Goal: Obtain resource: Download file/media

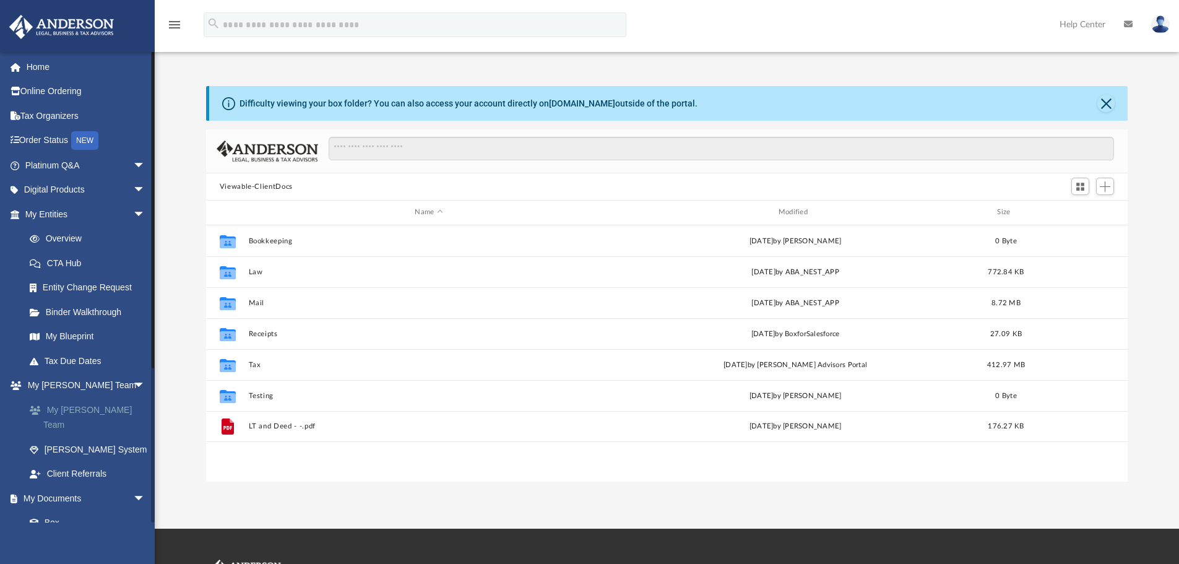
scroll to position [272, 912]
click at [133, 501] on span "arrow_drop_down" at bounding box center [145, 513] width 25 height 25
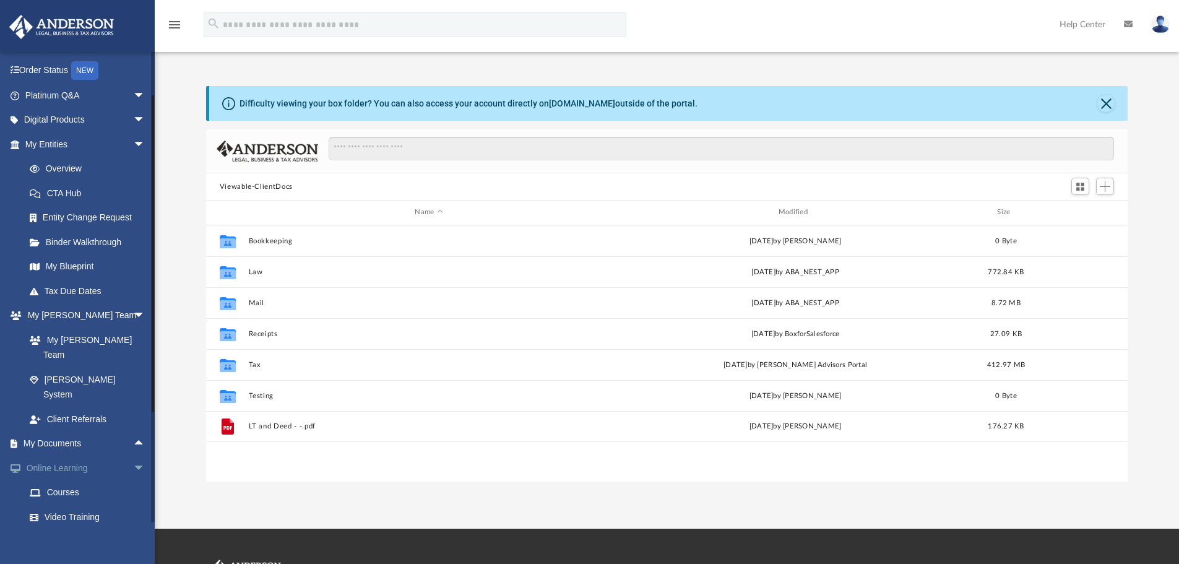
scroll to position [123, 0]
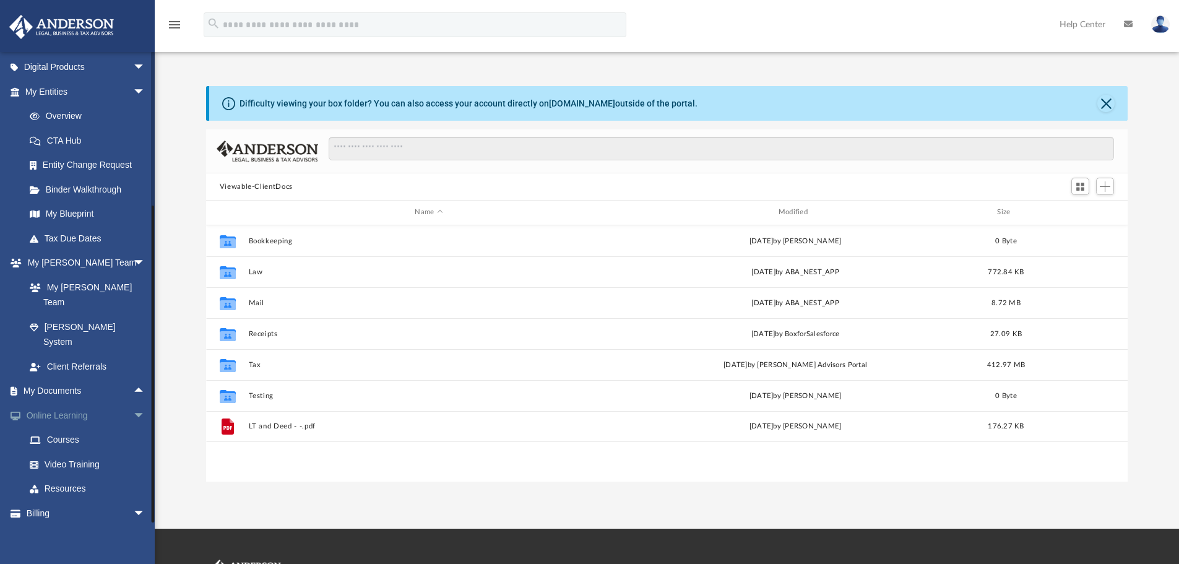
click at [133, 403] on span "arrow_drop_down" at bounding box center [145, 415] width 25 height 25
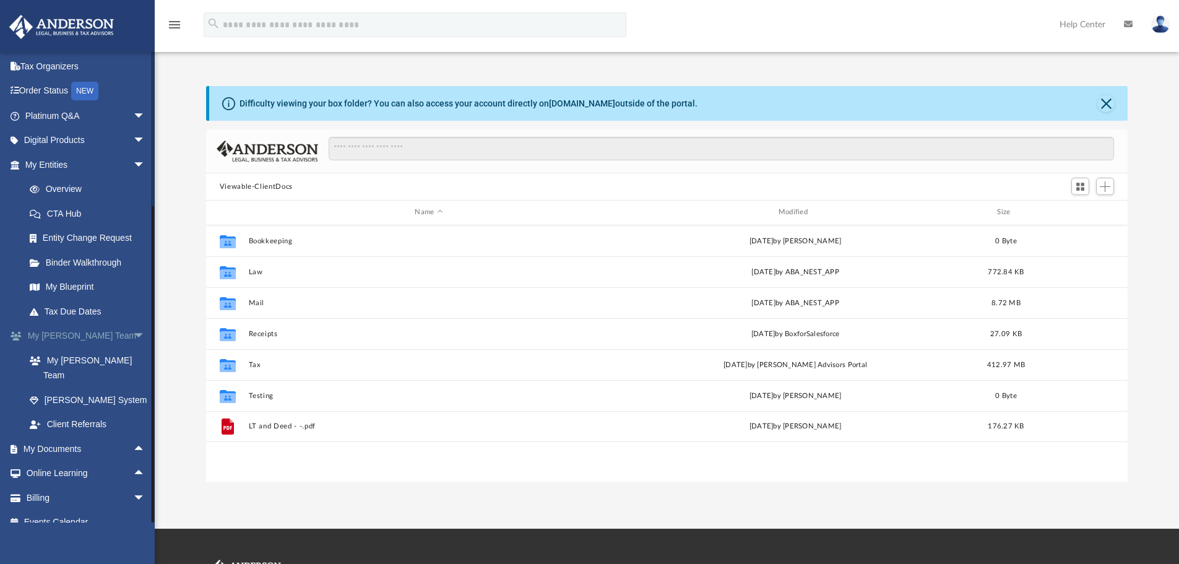
click at [133, 332] on span "arrow_drop_down" at bounding box center [145, 336] width 25 height 25
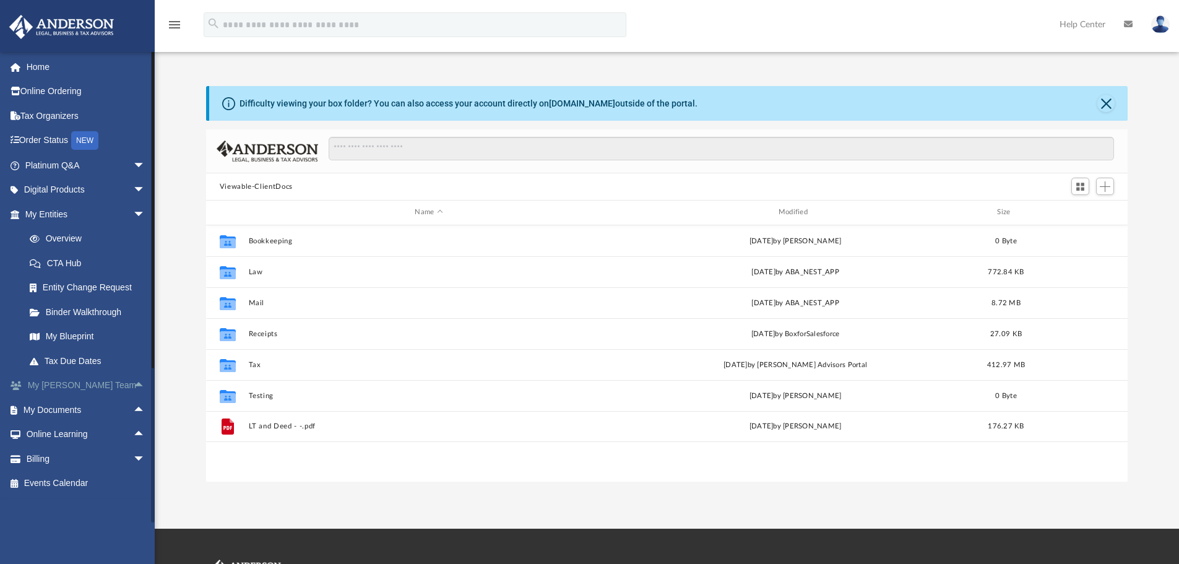
scroll to position [0, 0]
click at [133, 214] on span "arrow_drop_down" at bounding box center [145, 214] width 25 height 25
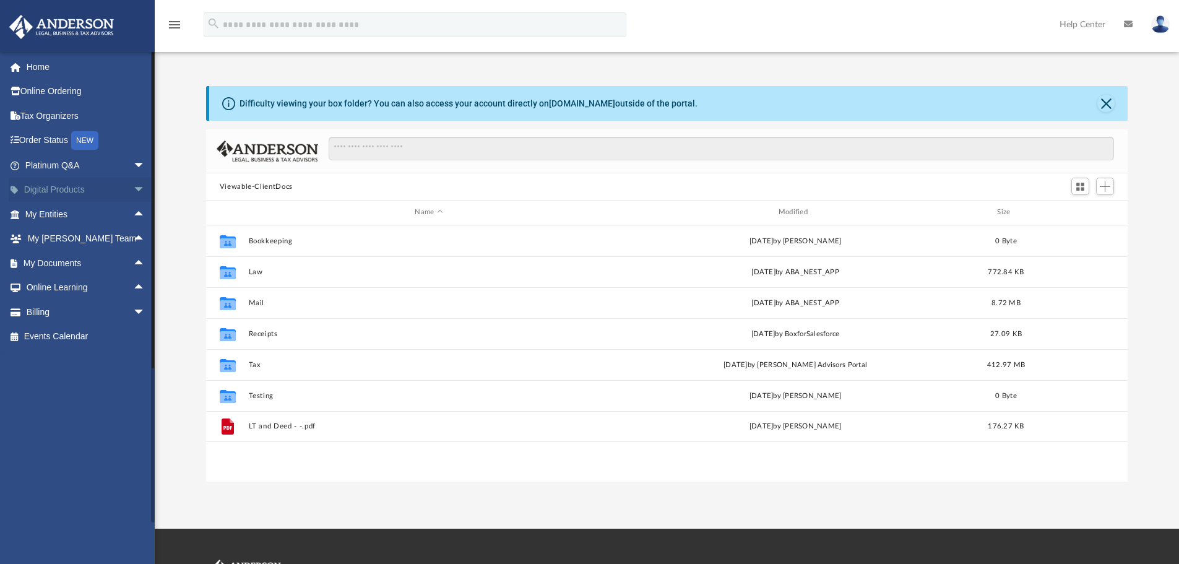
click at [133, 187] on span "arrow_drop_down" at bounding box center [145, 190] width 25 height 25
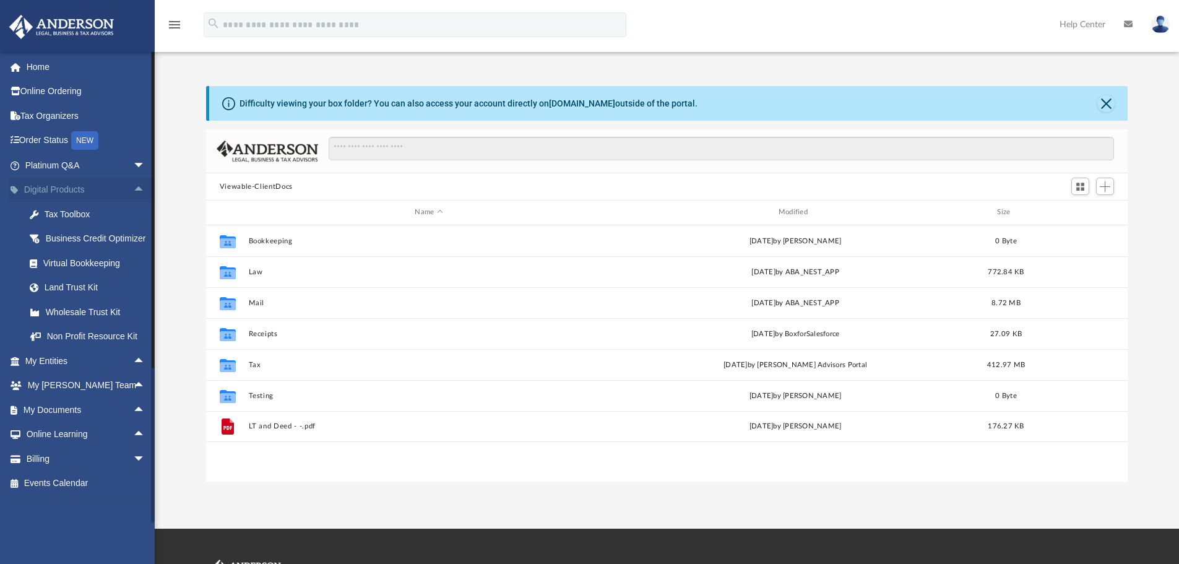
click at [133, 186] on span "arrow_drop_up" at bounding box center [145, 190] width 25 height 25
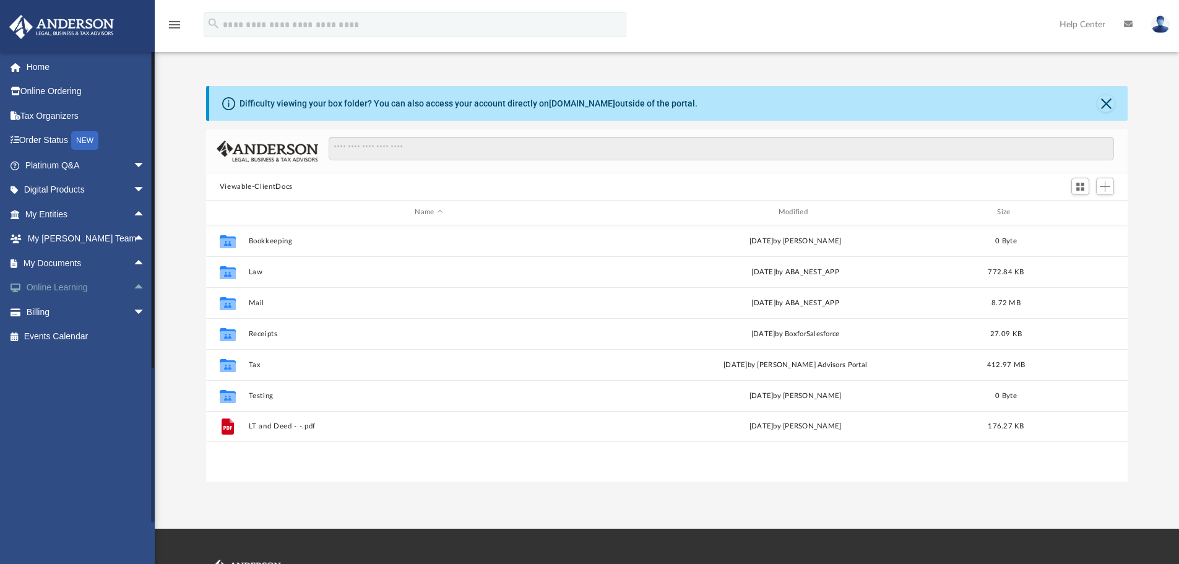
click at [133, 284] on span "arrow_drop_up" at bounding box center [145, 287] width 25 height 25
click at [62, 355] on link "Resources" at bounding box center [90, 360] width 147 height 25
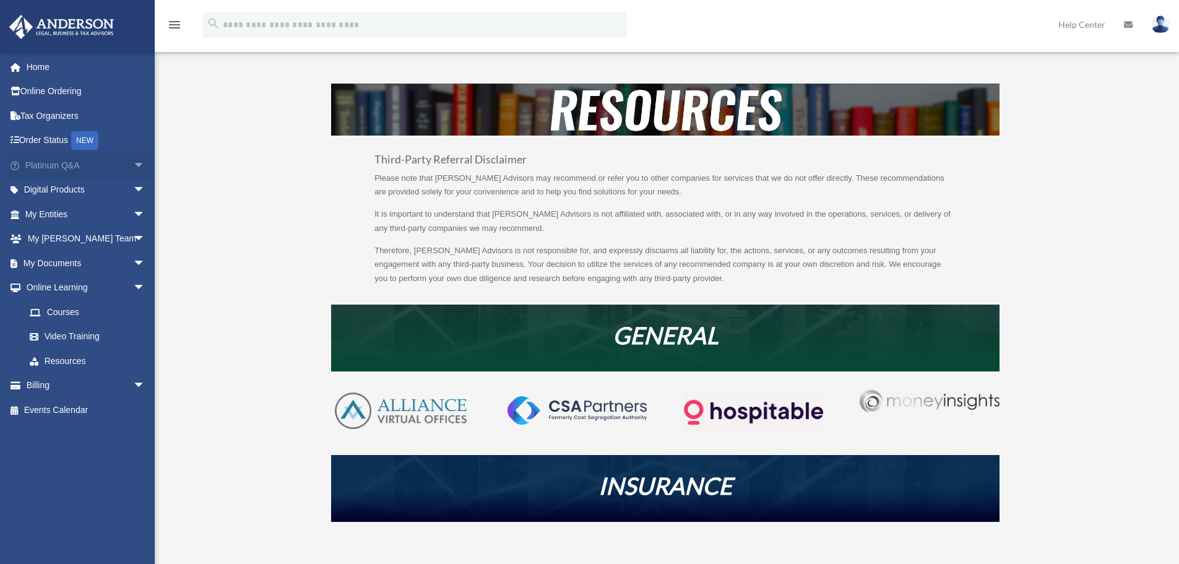
click at [133, 161] on span "arrow_drop_down" at bounding box center [145, 165] width 25 height 25
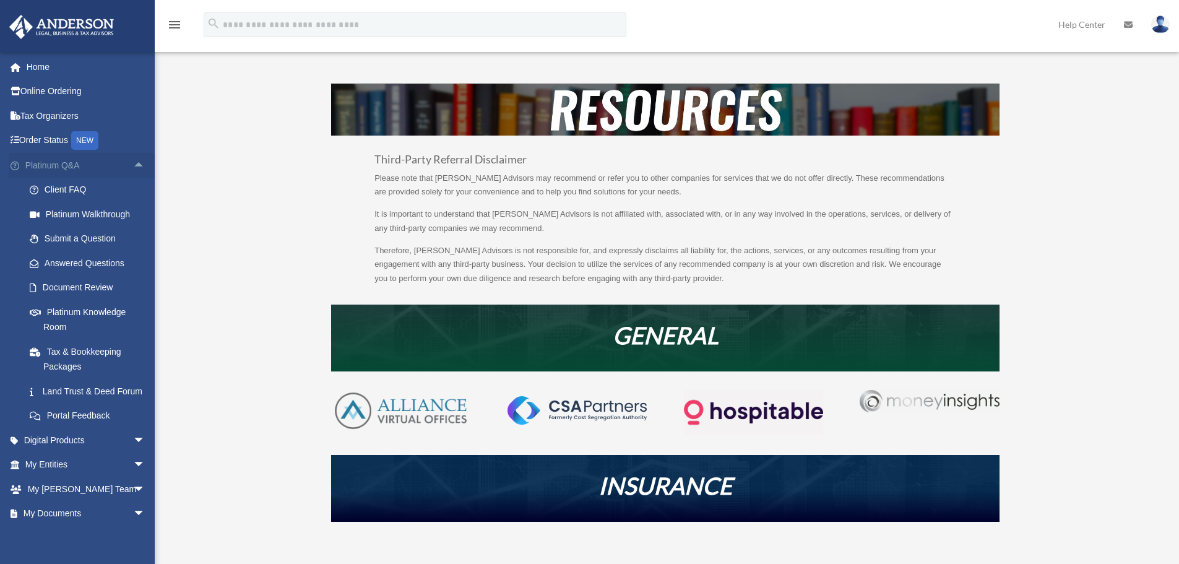
click at [133, 165] on span "arrow_drop_up" at bounding box center [145, 165] width 25 height 25
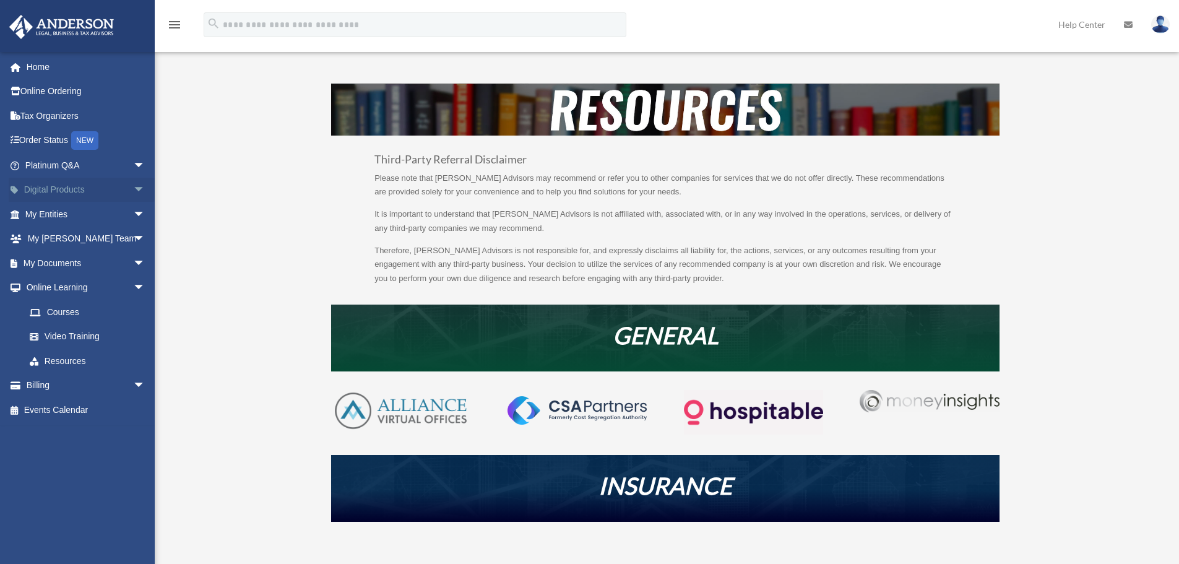
click at [133, 187] on span "arrow_drop_down" at bounding box center [145, 190] width 25 height 25
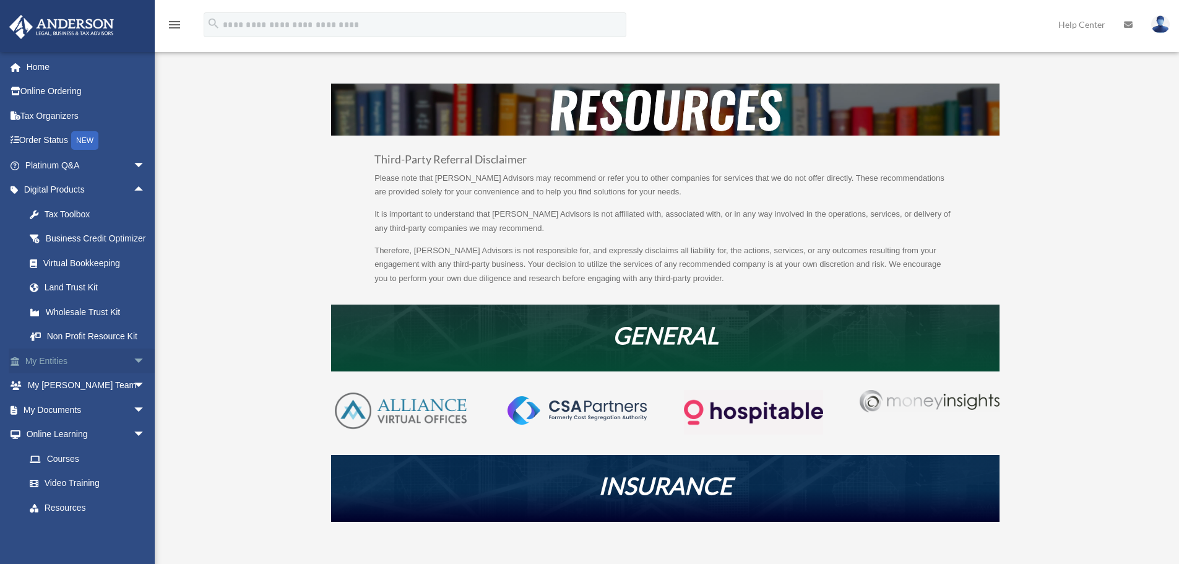
drag, startPoint x: 131, startPoint y: 189, endPoint x: 131, endPoint y: 203, distance: 14.2
click at [133, 191] on span "arrow_drop_up" at bounding box center [145, 190] width 25 height 25
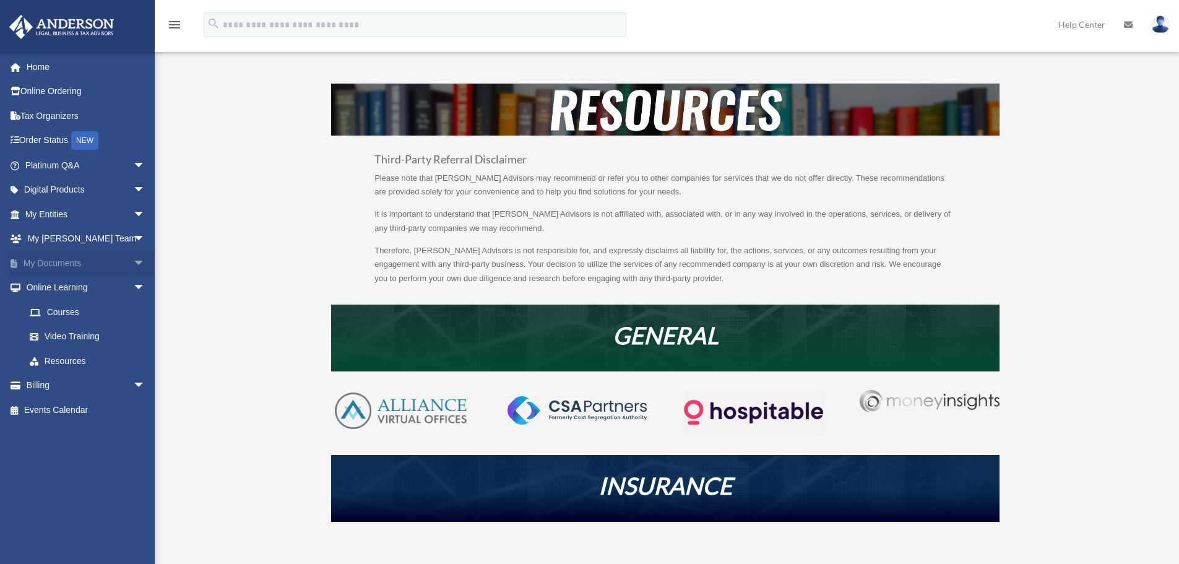
click at [133, 260] on span "arrow_drop_down" at bounding box center [145, 263] width 25 height 25
click at [52, 338] on link "Forms Library" at bounding box center [90, 336] width 147 height 25
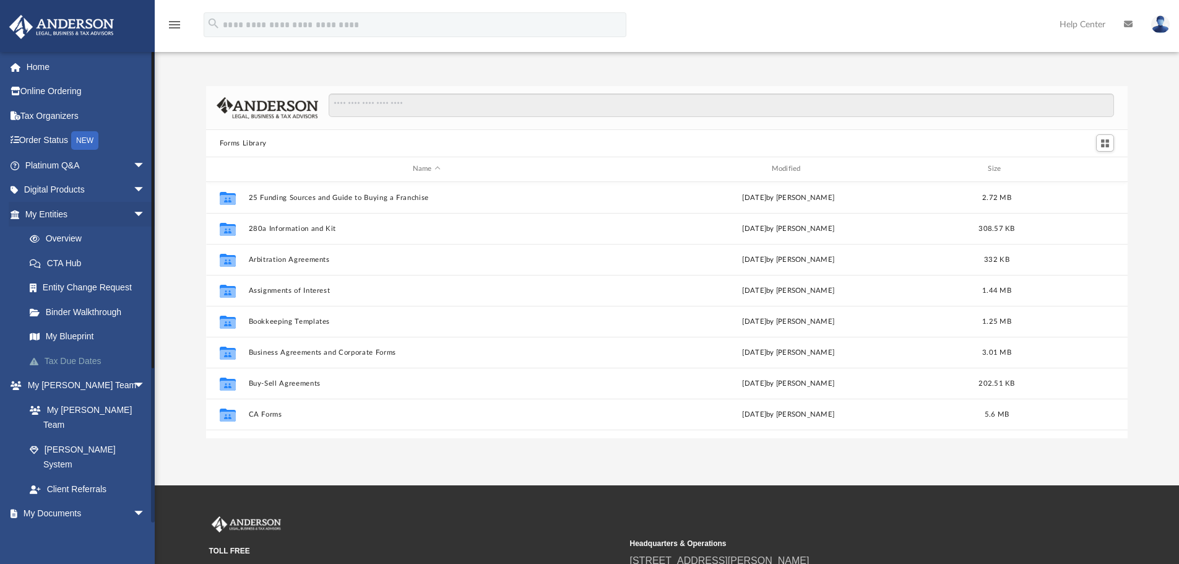
scroll to position [272, 912]
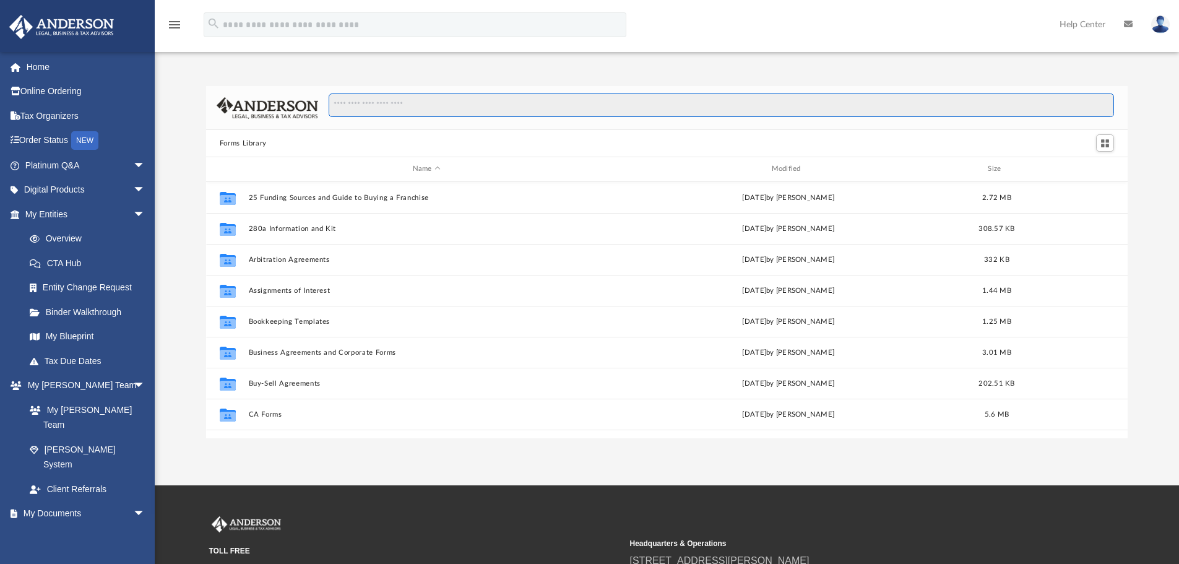
click at [366, 107] on input "Search files and folders" at bounding box center [721, 105] width 785 height 24
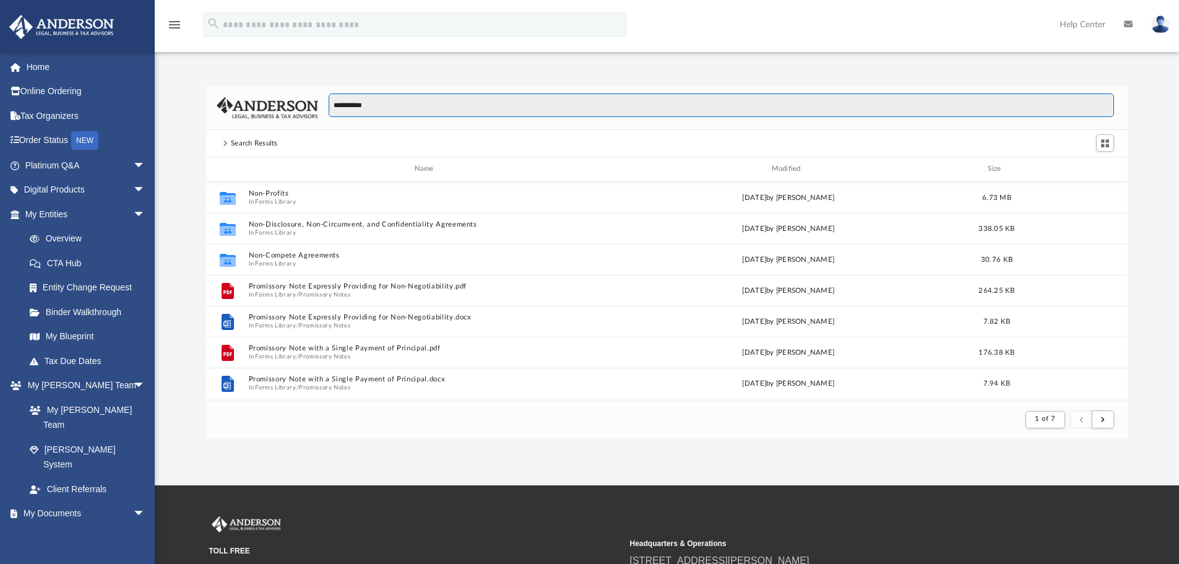
scroll to position [234, 912]
drag, startPoint x: 395, startPoint y: 103, endPoint x: 328, endPoint y: 103, distance: 66.8
click at [329, 103] on input "**********" at bounding box center [721, 105] width 785 height 24
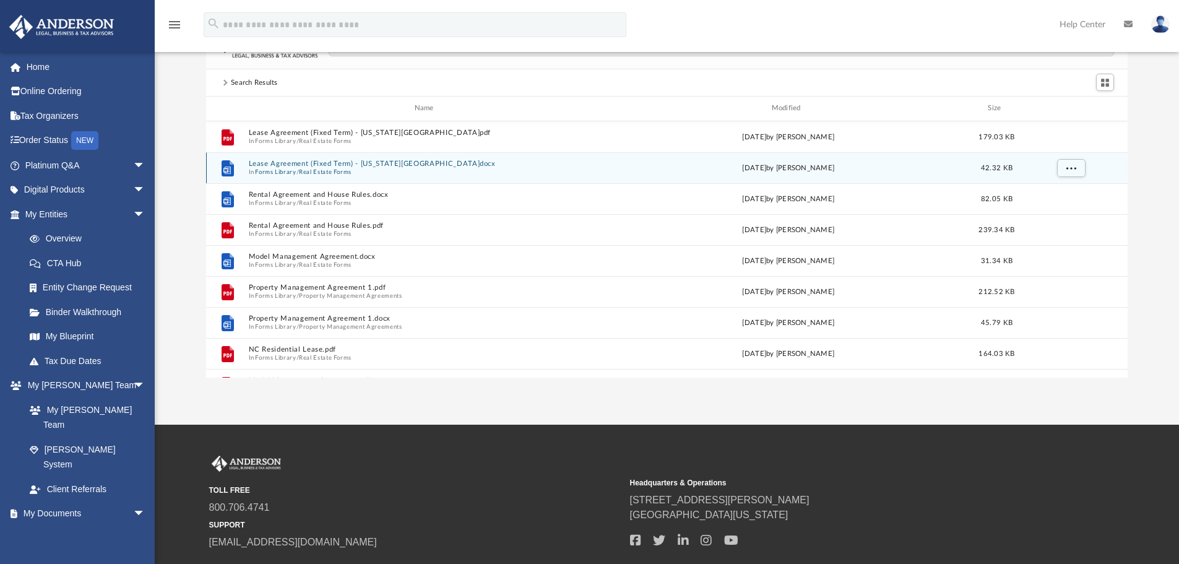
scroll to position [0, 0]
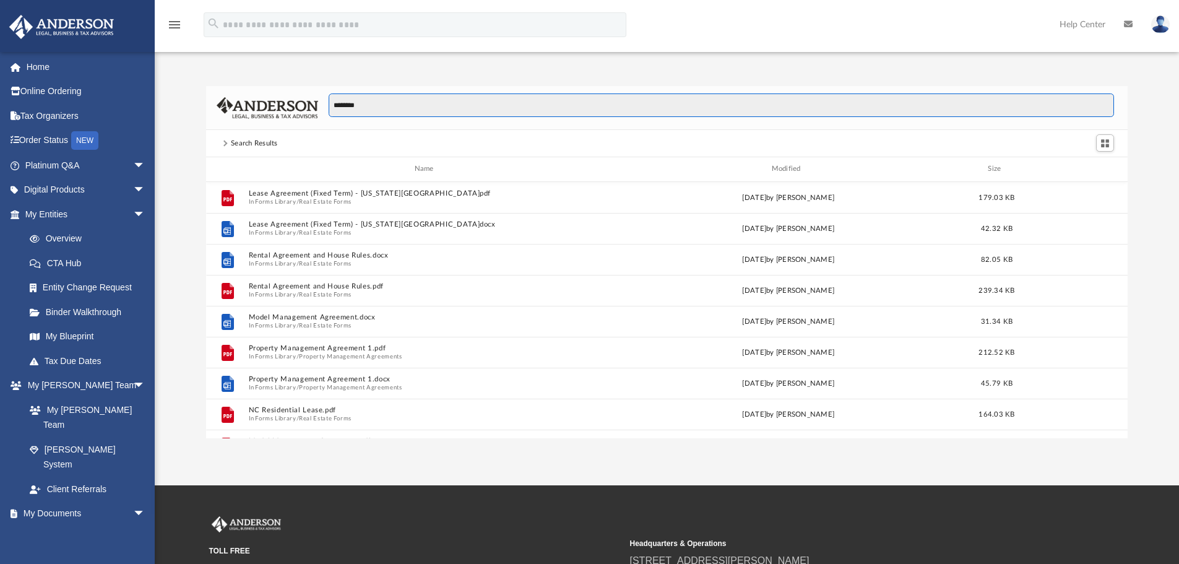
drag, startPoint x: 368, startPoint y: 104, endPoint x: 291, endPoint y: 82, distance: 79.7
click at [296, 82] on div "******** Search Results Name Modified Size File Lease Agreement (Fixed Term) - …" at bounding box center [667, 249] width 1024 height 378
type input "******"
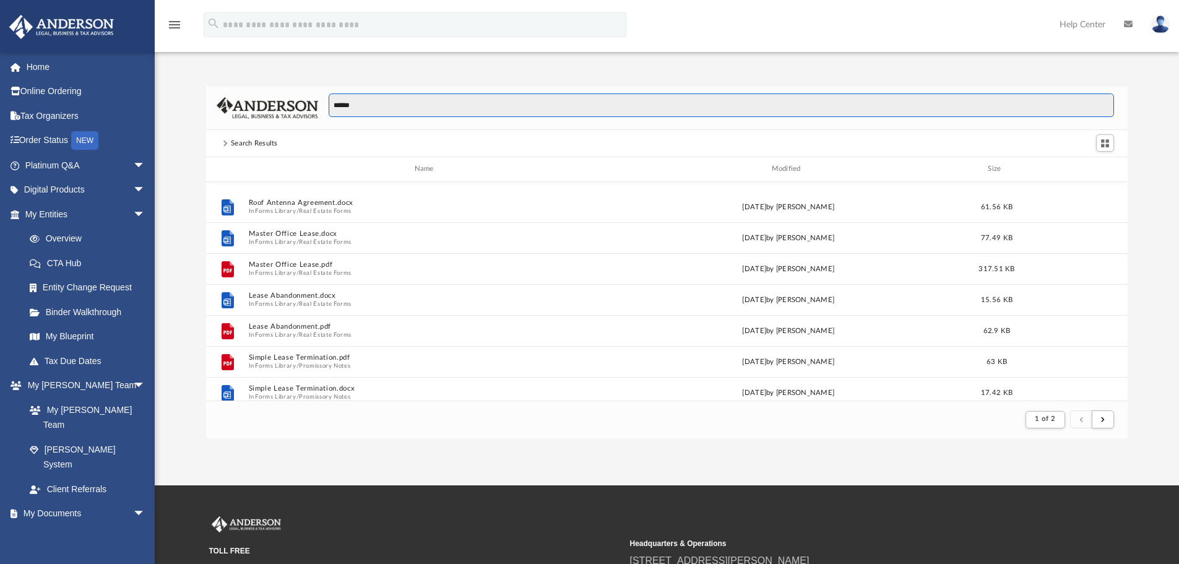
scroll to position [866, 0]
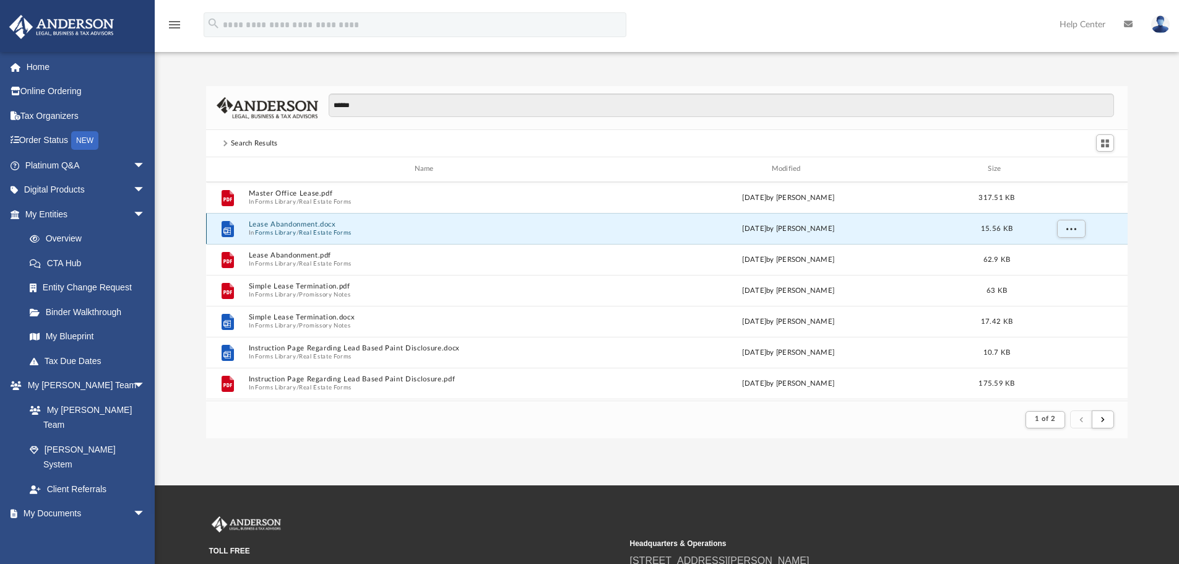
click at [284, 225] on button "Lease Abandonment.docx" at bounding box center [426, 224] width 356 height 8
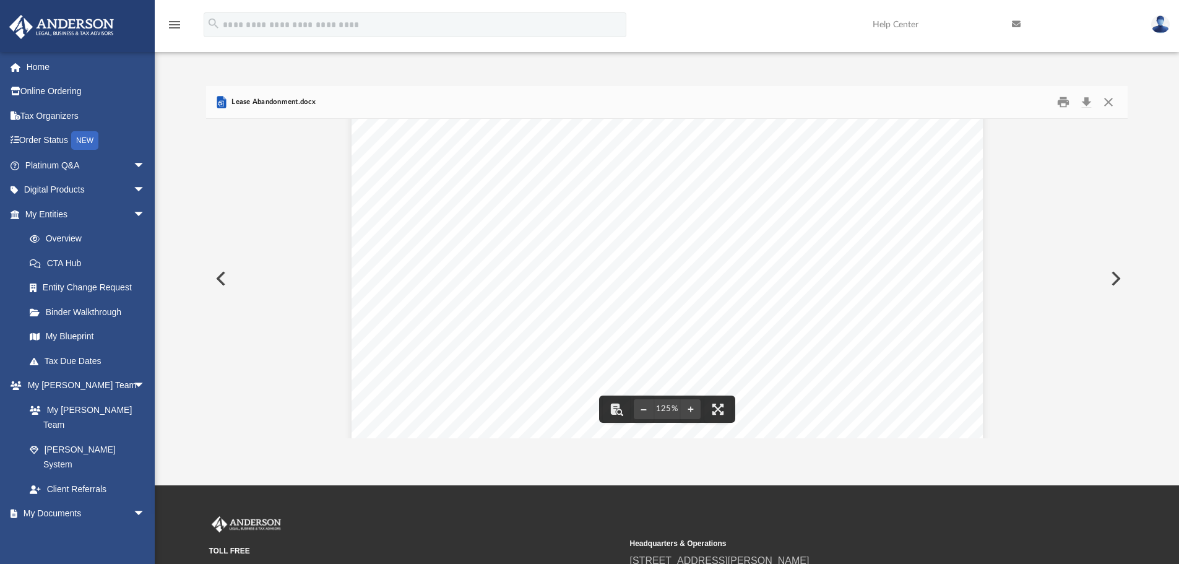
scroll to position [124, 0]
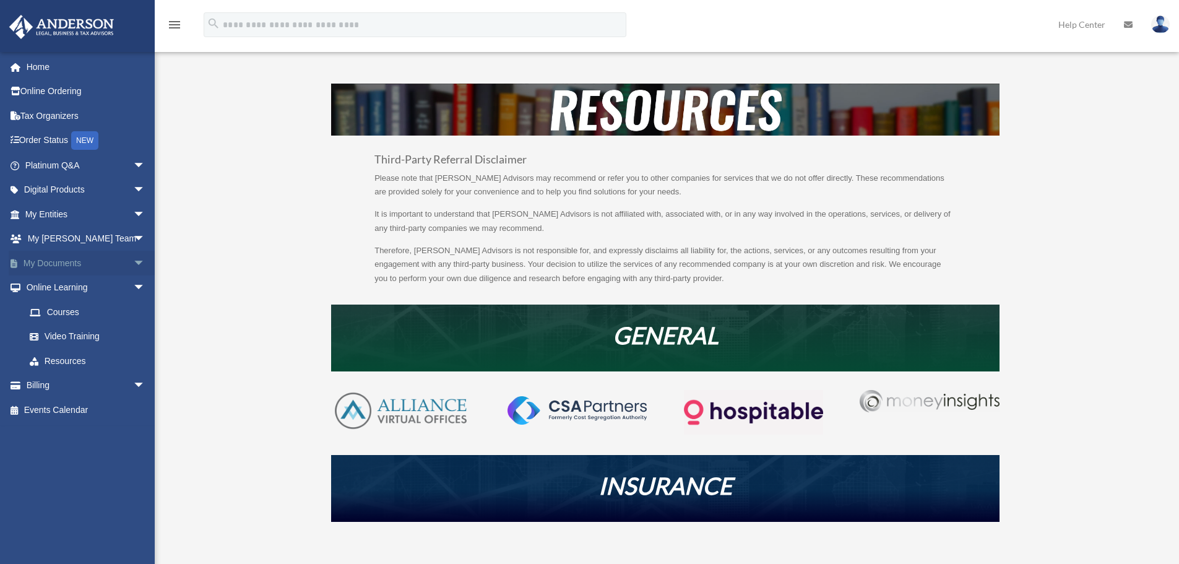
click at [136, 262] on span "arrow_drop_down" at bounding box center [145, 263] width 25 height 25
click at [80, 329] on link "Forms Library" at bounding box center [90, 336] width 147 height 25
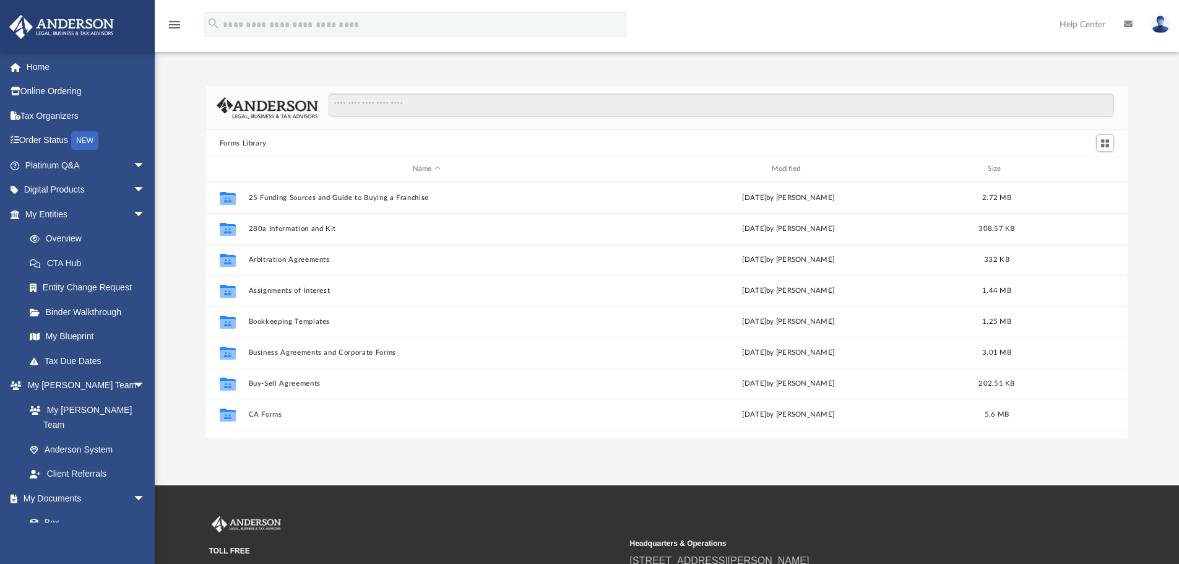
scroll to position [272, 912]
click at [385, 97] on input "Search files and folders" at bounding box center [721, 105] width 785 height 24
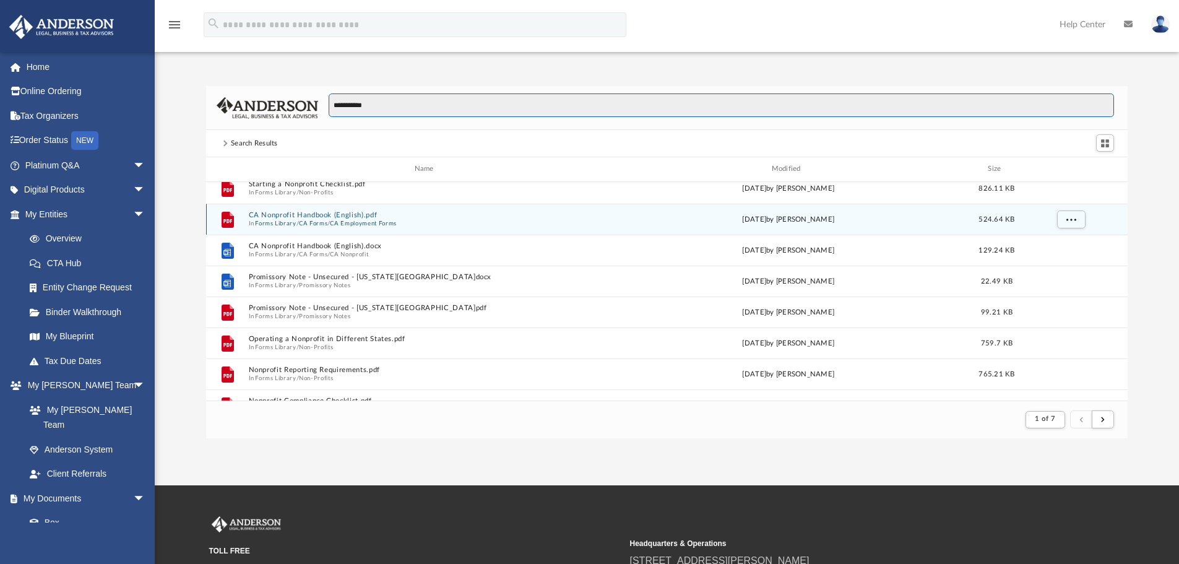
scroll to position [1114, 0]
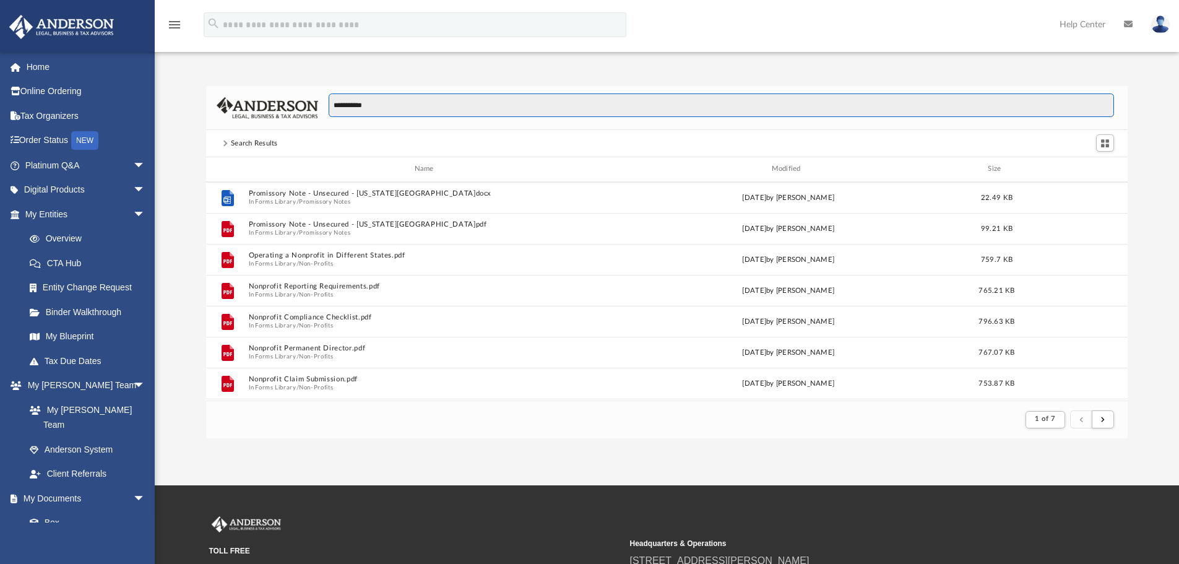
click at [395, 100] on input "**********" at bounding box center [721, 105] width 785 height 24
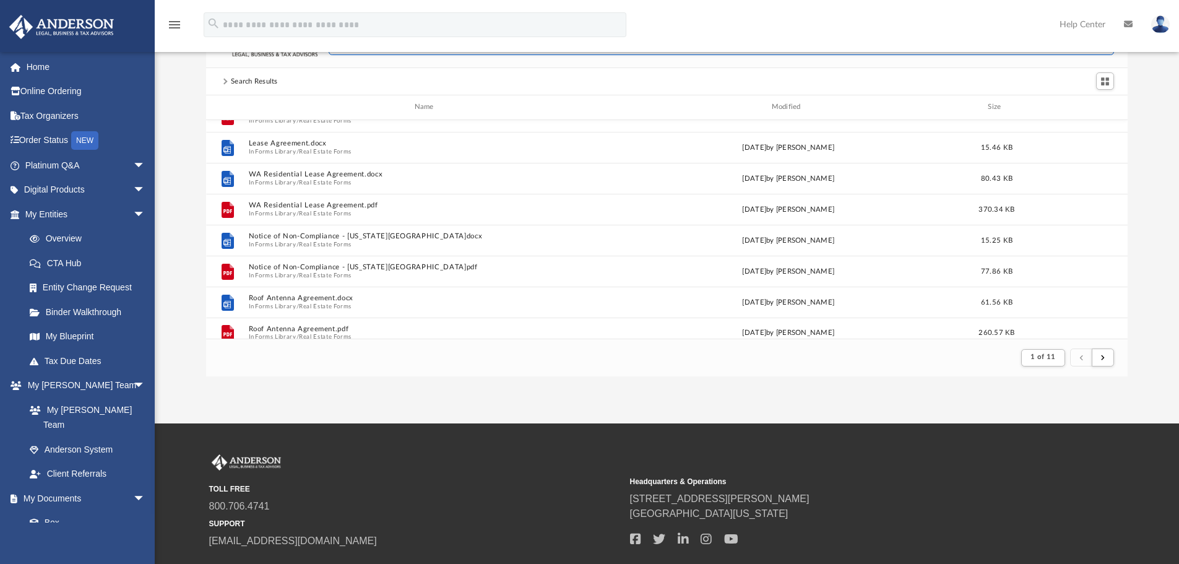
scroll to position [1143, 0]
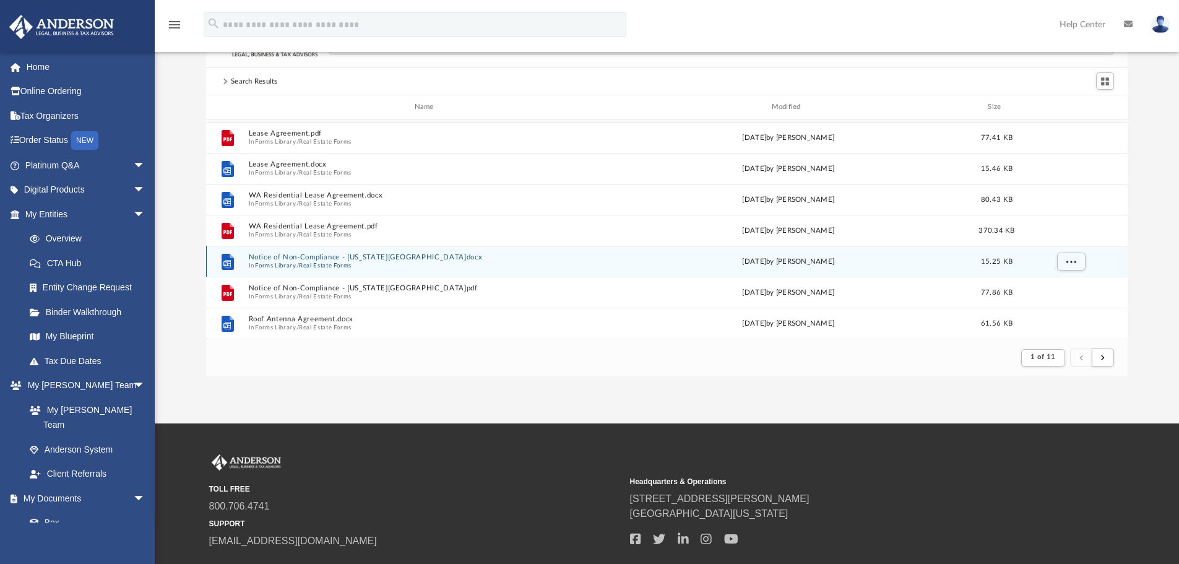
click at [309, 258] on button "Notice of Non-Compliance - [US_STATE][GEOGRAPHIC_DATA]docx" at bounding box center [426, 257] width 356 height 8
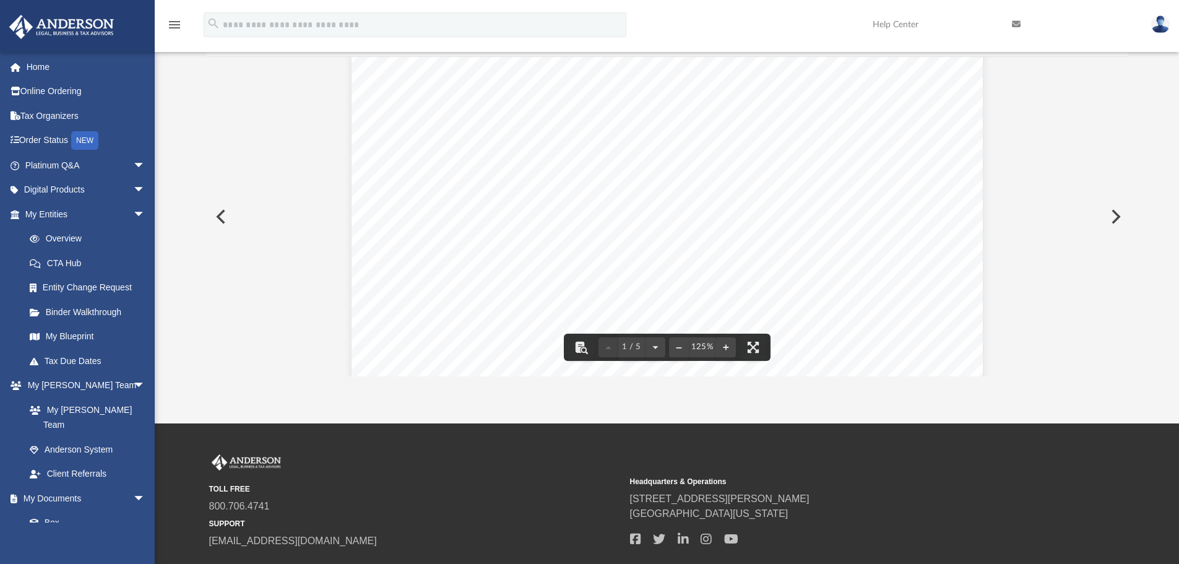
scroll to position [433, 0]
click at [218, 217] on button "Preview" at bounding box center [219, 216] width 27 height 35
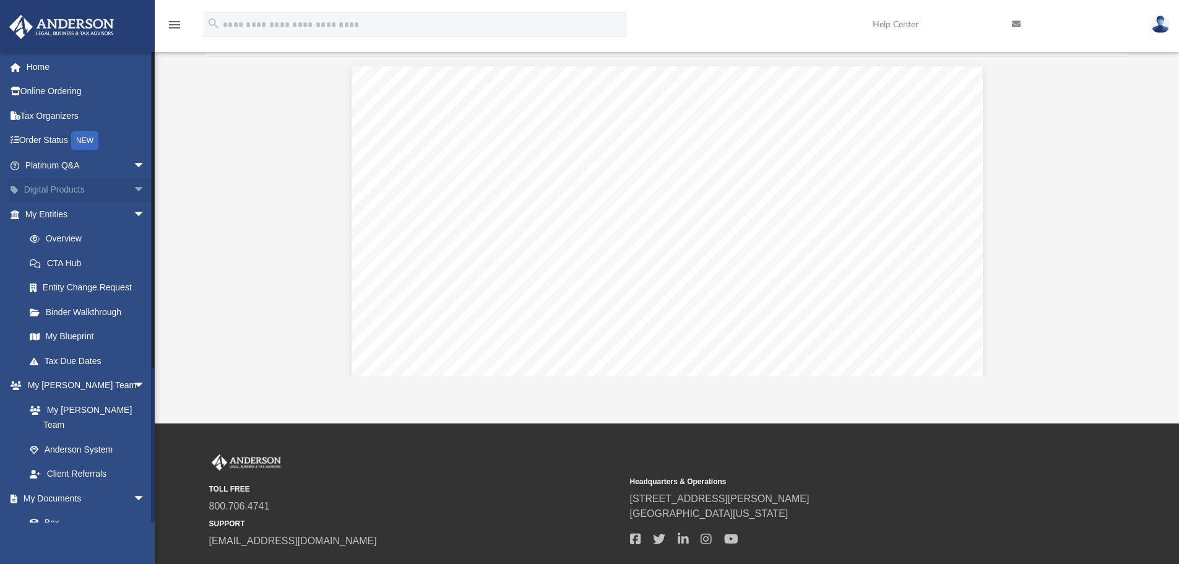
click at [133, 186] on span "arrow_drop_down" at bounding box center [145, 190] width 25 height 25
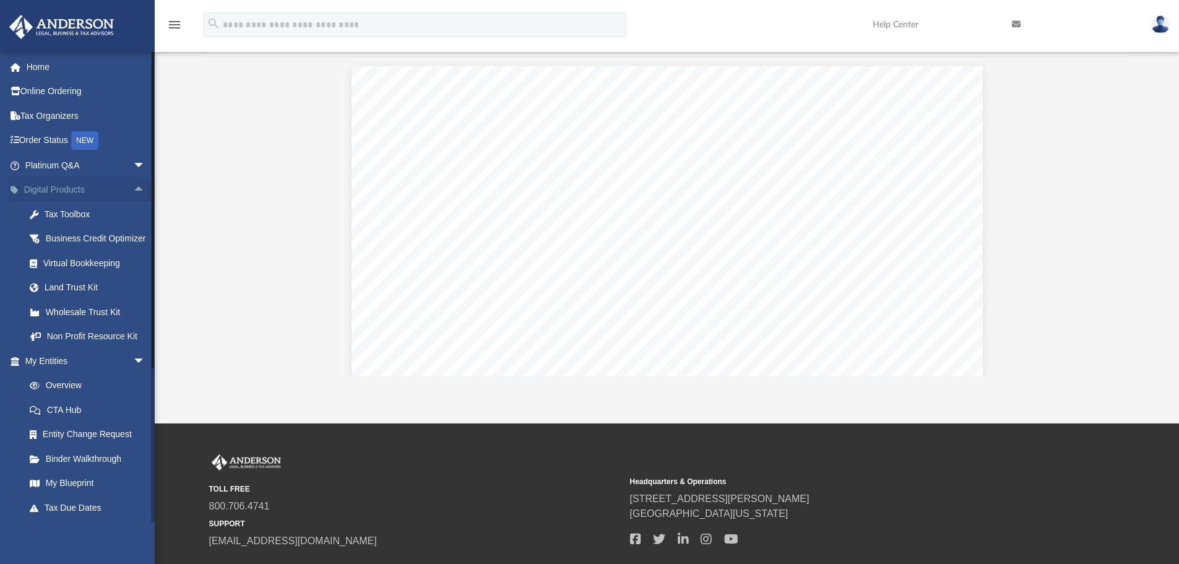
click at [133, 191] on span "arrow_drop_up" at bounding box center [145, 190] width 25 height 25
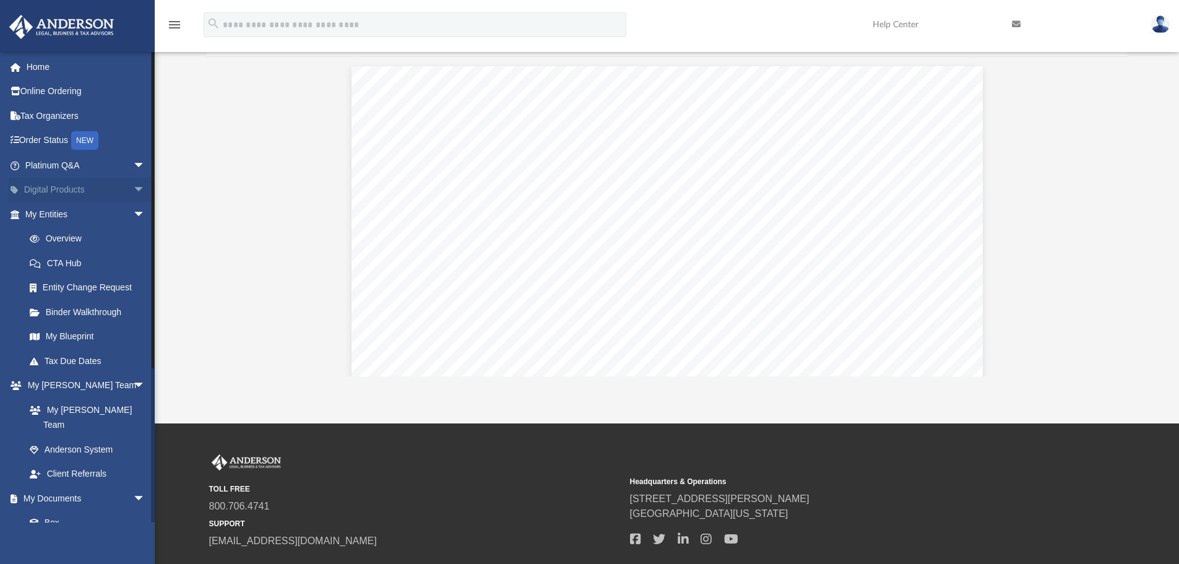
click at [133, 187] on span "arrow_drop_down" at bounding box center [145, 190] width 25 height 25
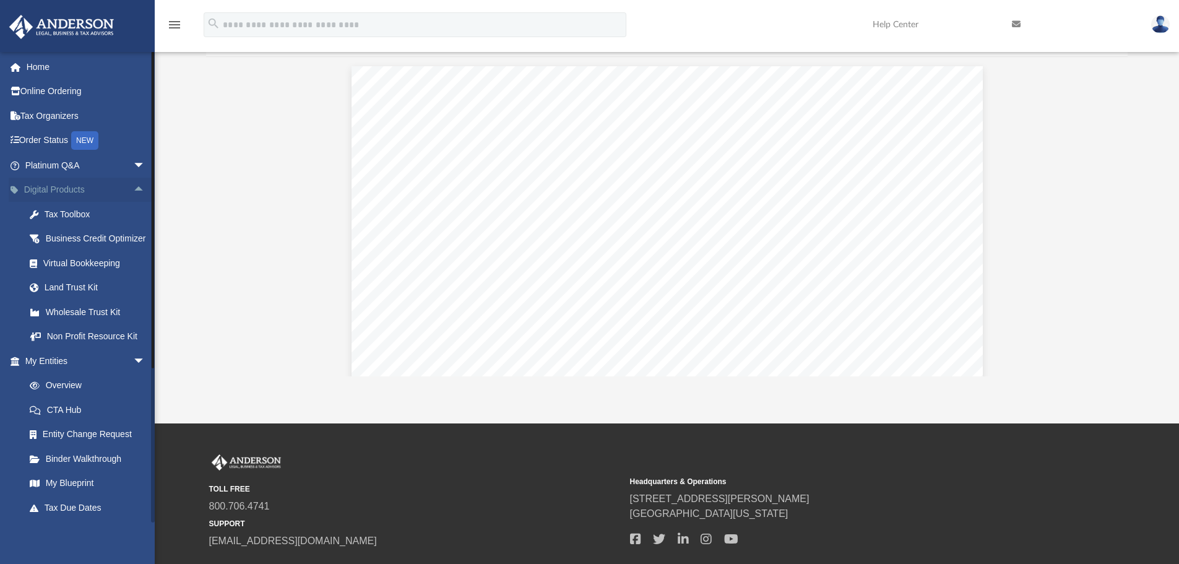
click at [133, 189] on span "arrow_drop_up" at bounding box center [145, 190] width 25 height 25
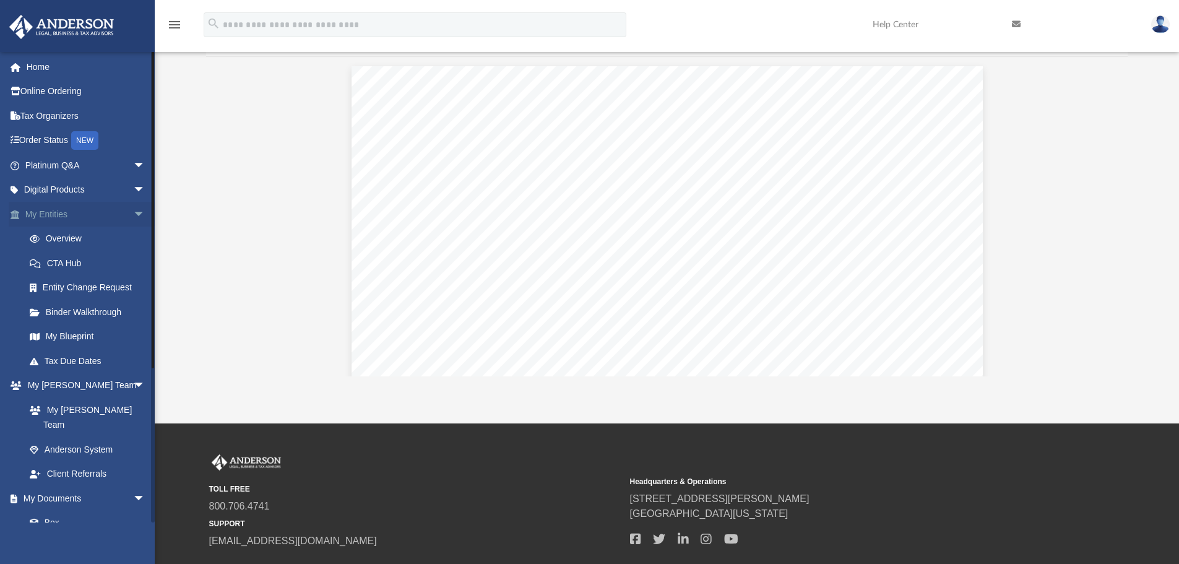
click at [133, 212] on span "arrow_drop_down" at bounding box center [145, 214] width 25 height 25
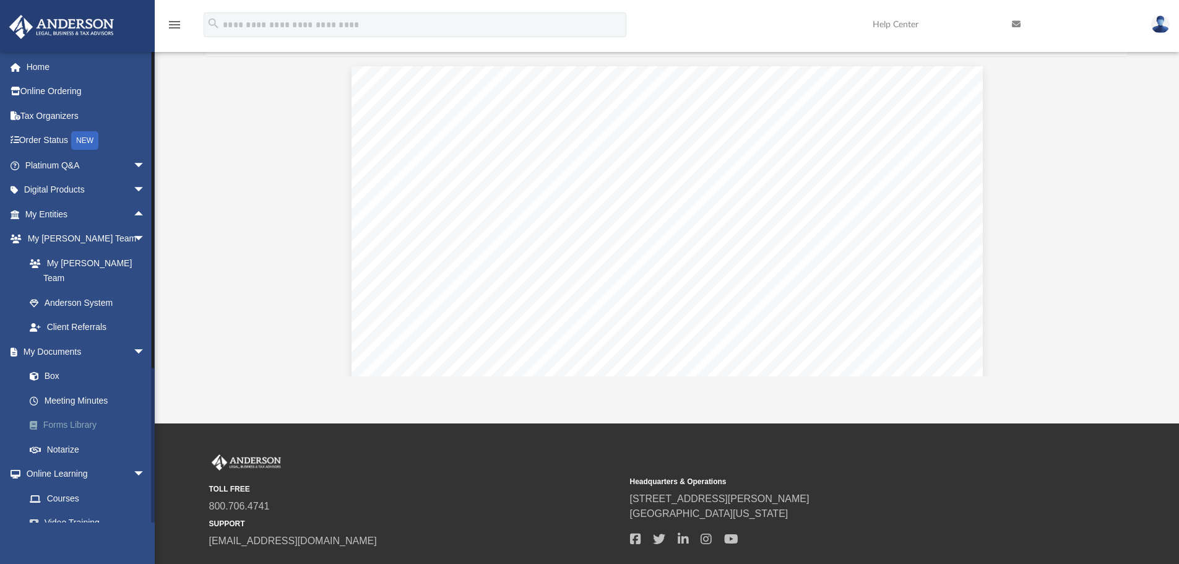
click at [67, 413] on link "Forms Library" at bounding box center [90, 425] width 147 height 25
click at [70, 413] on link "Forms Library" at bounding box center [90, 425] width 147 height 25
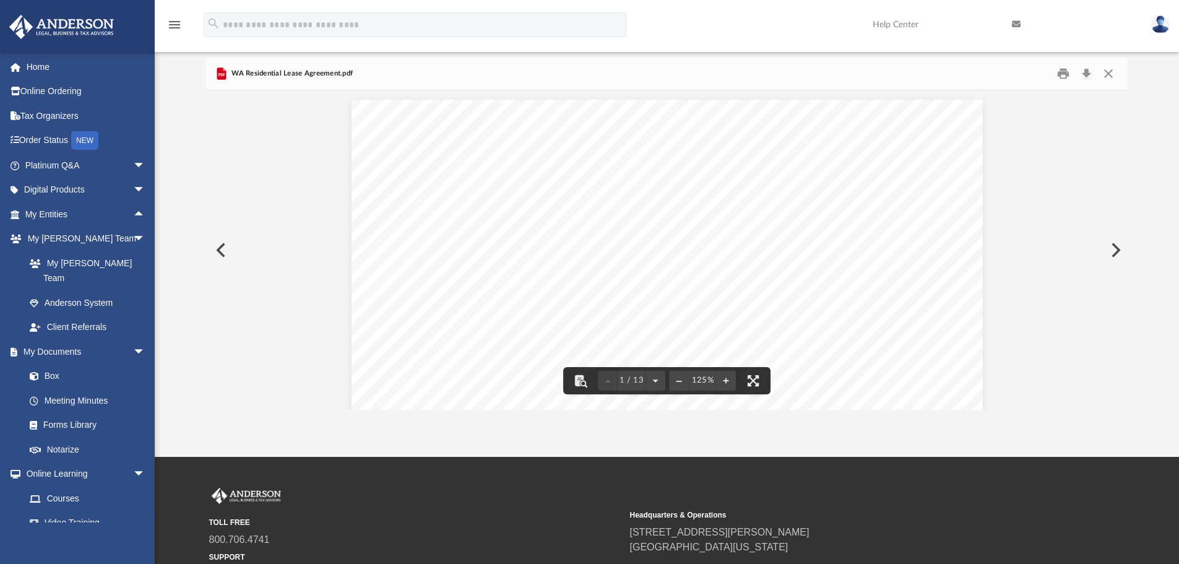
scroll to position [0, 0]
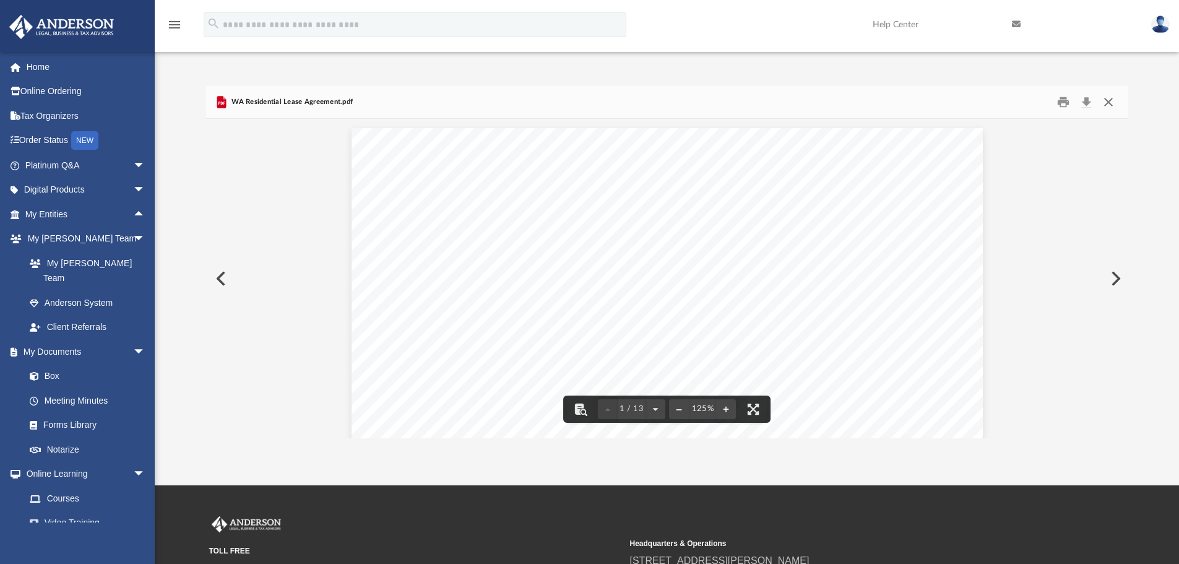
click at [1104, 98] on button "Close" at bounding box center [1108, 102] width 22 height 19
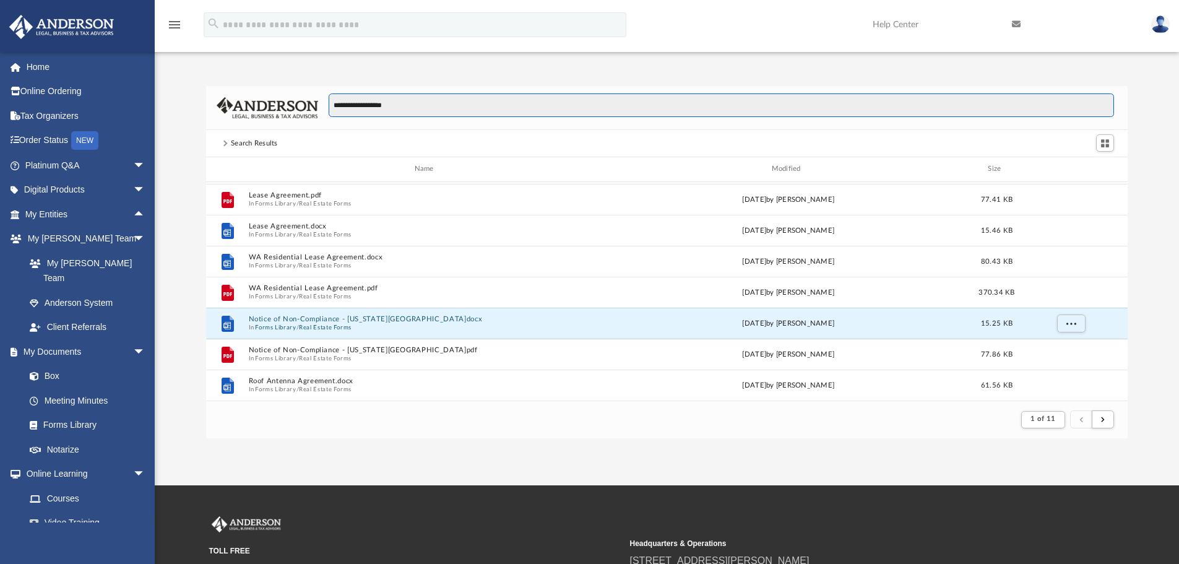
drag, startPoint x: 314, startPoint y: 90, endPoint x: 226, endPoint y: 80, distance: 88.4
click at [226, 80] on div "**********" at bounding box center [667, 249] width 1024 height 378
paste input "*******"
type input "**********"
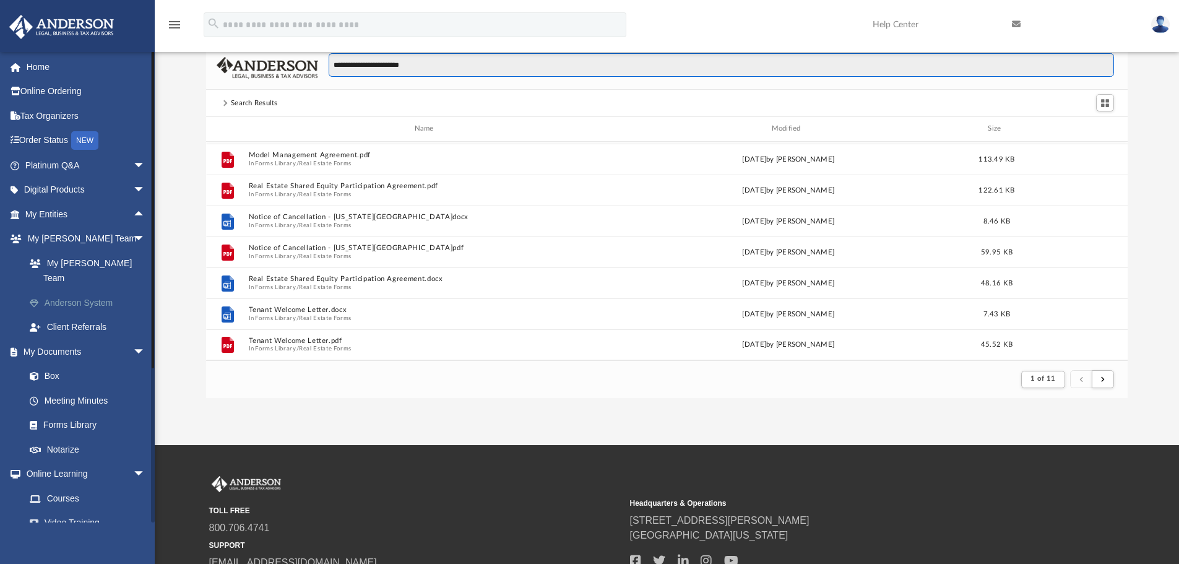
scroll to position [62, 0]
